Goal: Information Seeking & Learning: Find specific page/section

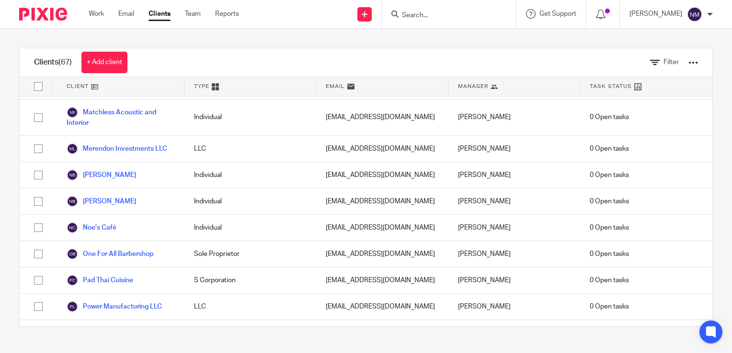
scroll to position [1240, 0]
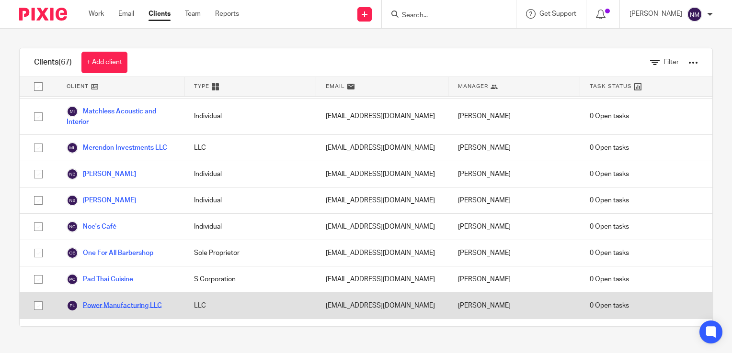
click at [119, 300] on link "Power Manufacturing LLC" at bounding box center [114, 305] width 95 height 11
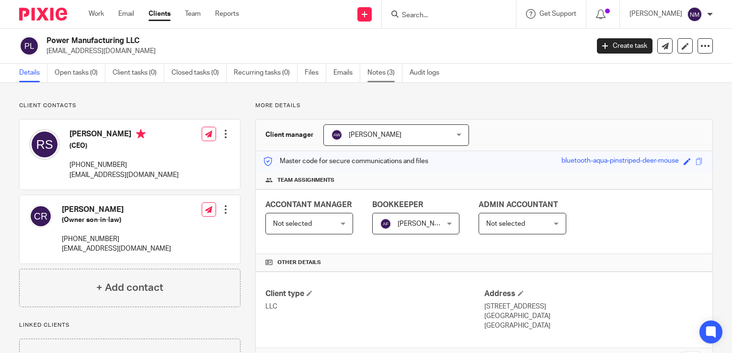
click at [385, 76] on link "Notes (3)" at bounding box center [384, 73] width 35 height 19
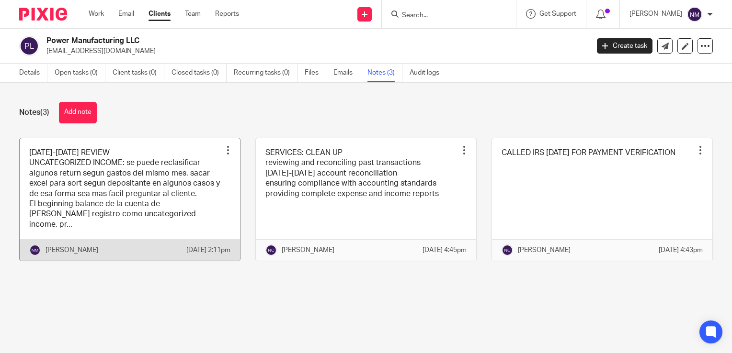
click at [135, 196] on link at bounding box center [130, 199] width 220 height 123
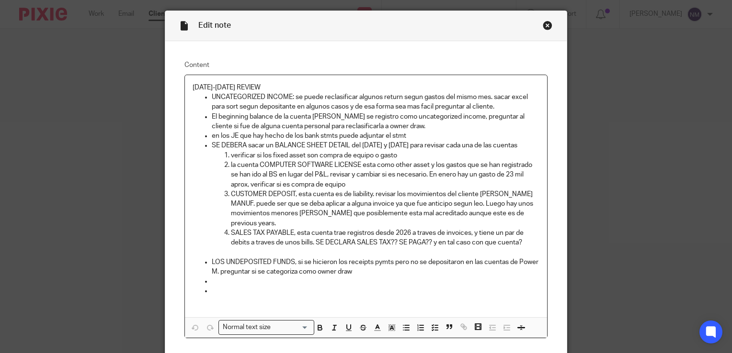
scroll to position [27, 0]
click at [543, 24] on div "Close this dialog window" at bounding box center [548, 27] width 10 height 10
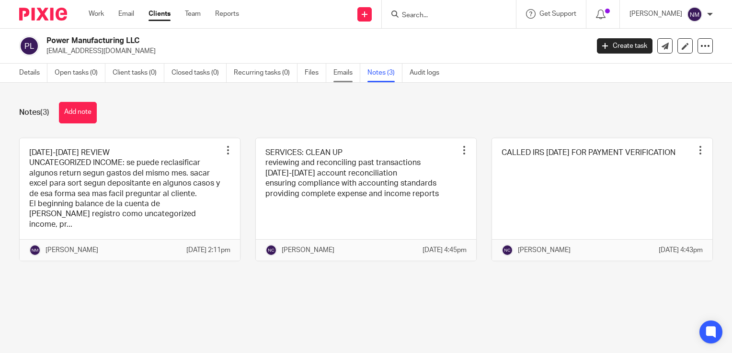
click at [346, 76] on link "Emails" at bounding box center [346, 73] width 27 height 19
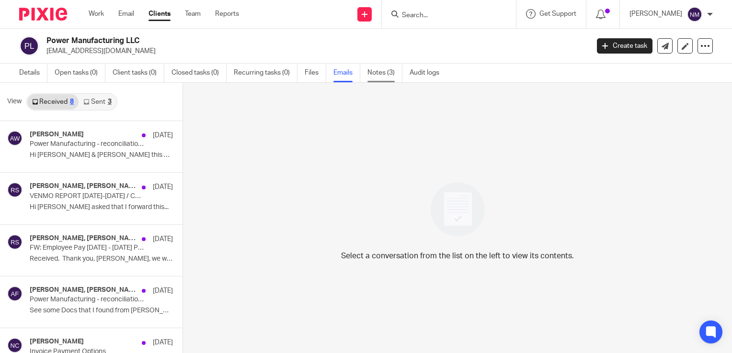
click at [377, 67] on link "Notes (3)" at bounding box center [384, 73] width 35 height 19
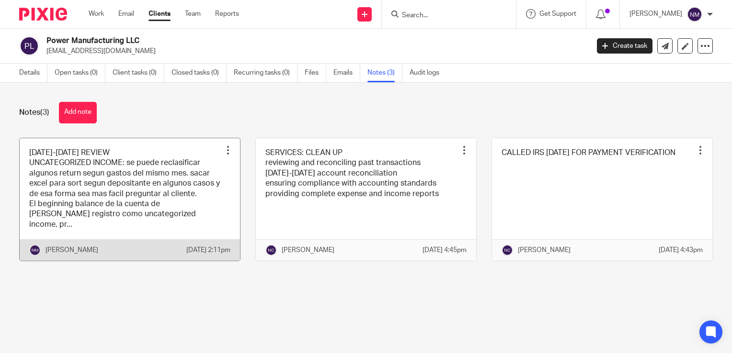
click at [178, 172] on link at bounding box center [130, 199] width 220 height 123
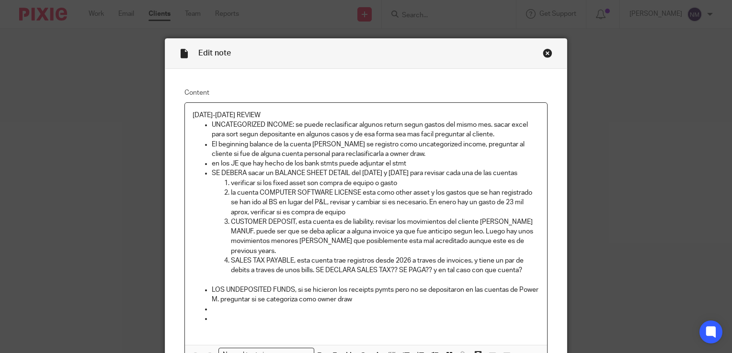
scroll to position [23, 0]
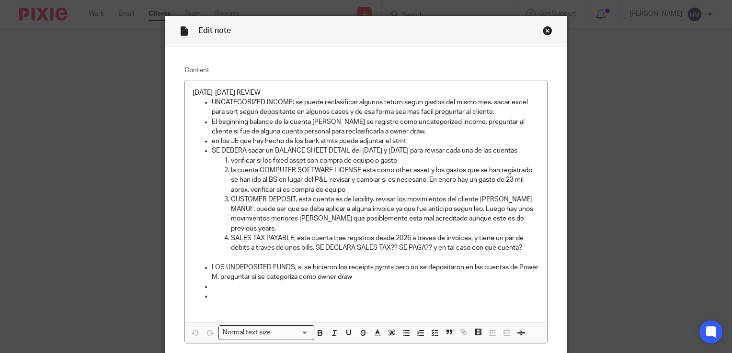
click at [543, 32] on div "Close this dialog window" at bounding box center [548, 31] width 10 height 10
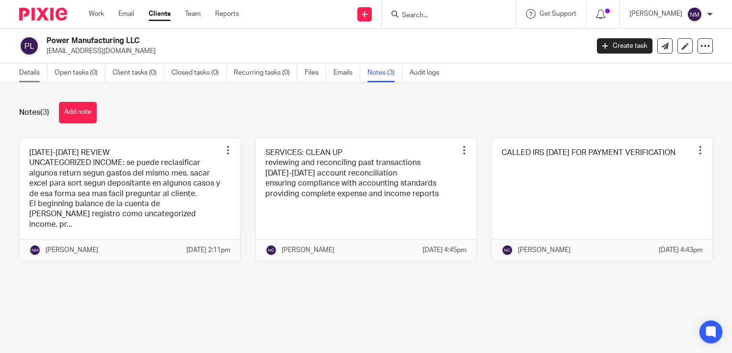
click at [41, 78] on link "Details" at bounding box center [33, 73] width 28 height 19
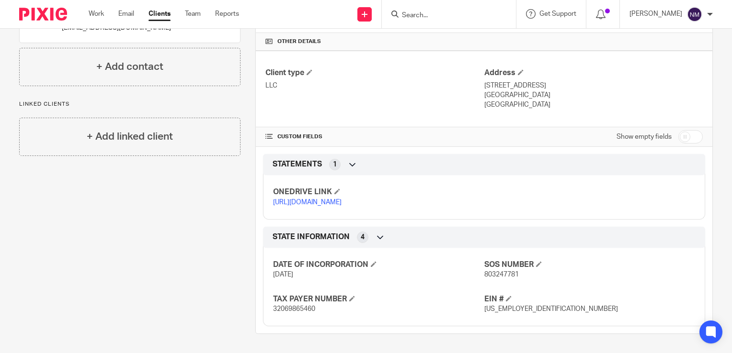
scroll to position [251, 0]
click at [303, 199] on link "[URL][DOMAIN_NAME]" at bounding box center [307, 202] width 68 height 7
